Goal: Task Accomplishment & Management: Manage account settings

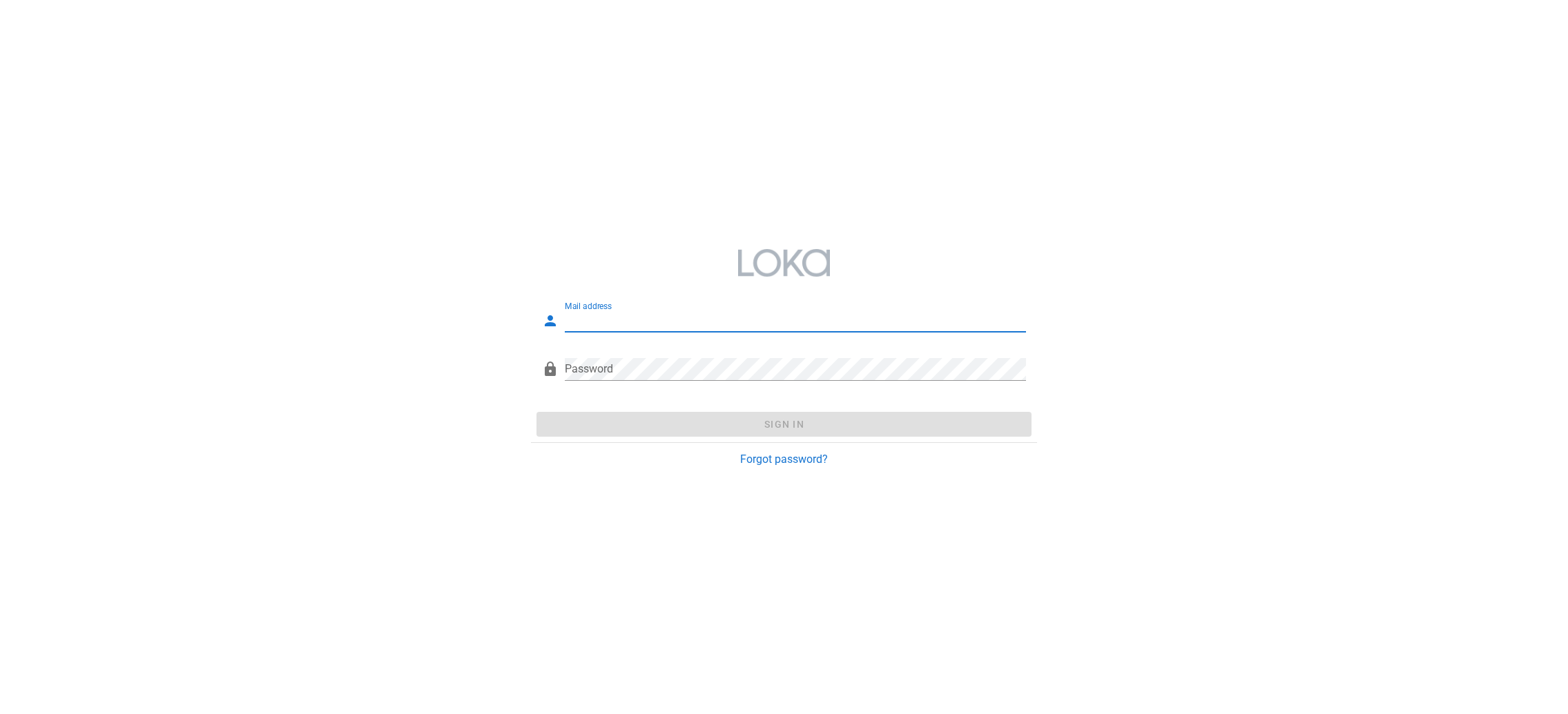
type input "[EMAIL_ADDRESS][DOMAIN_NAME]"
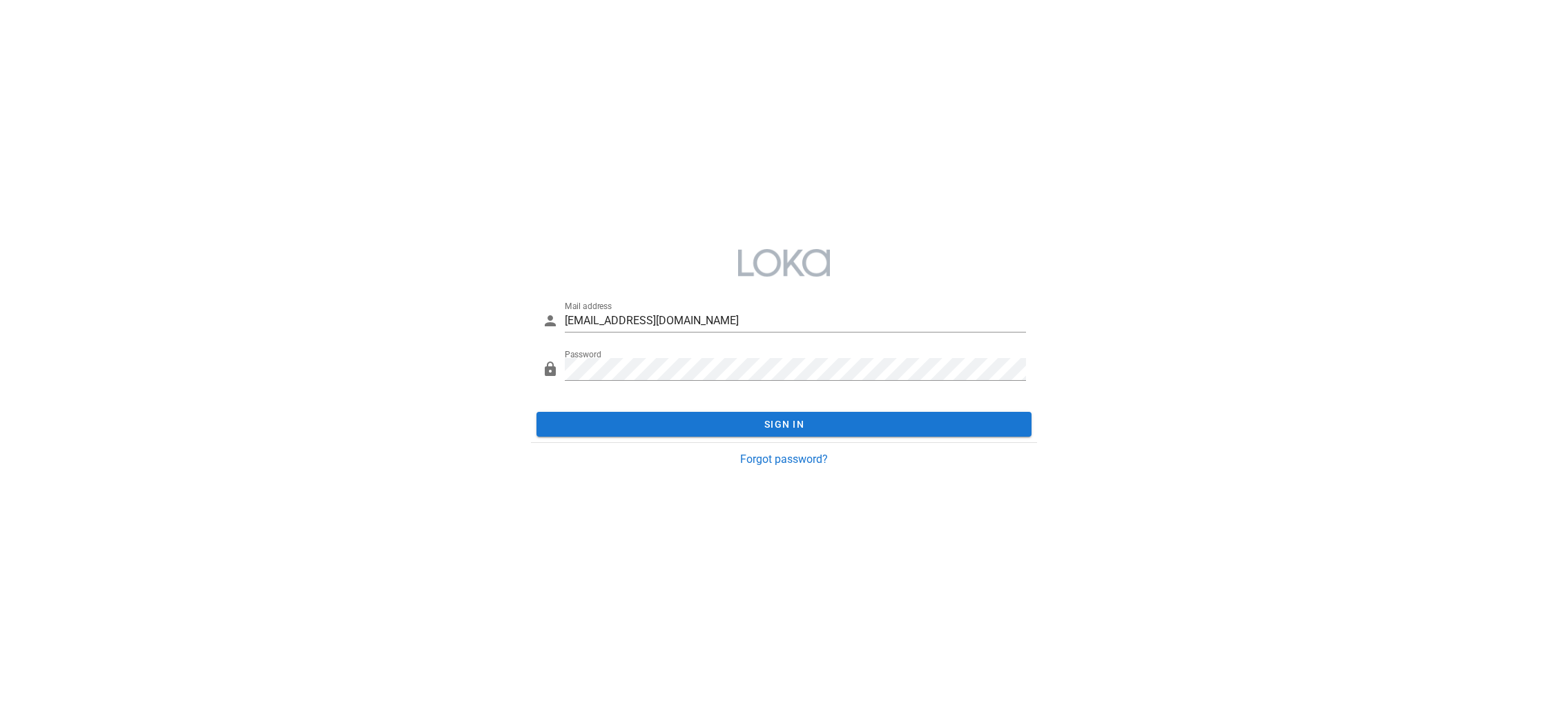
click at [809, 406] on form "Mail address fb-test@loka.co.jp Invalid email address. Password Please fill out…" at bounding box center [784, 382] width 506 height 188
